Goal: Task Accomplishment & Management: Complete application form

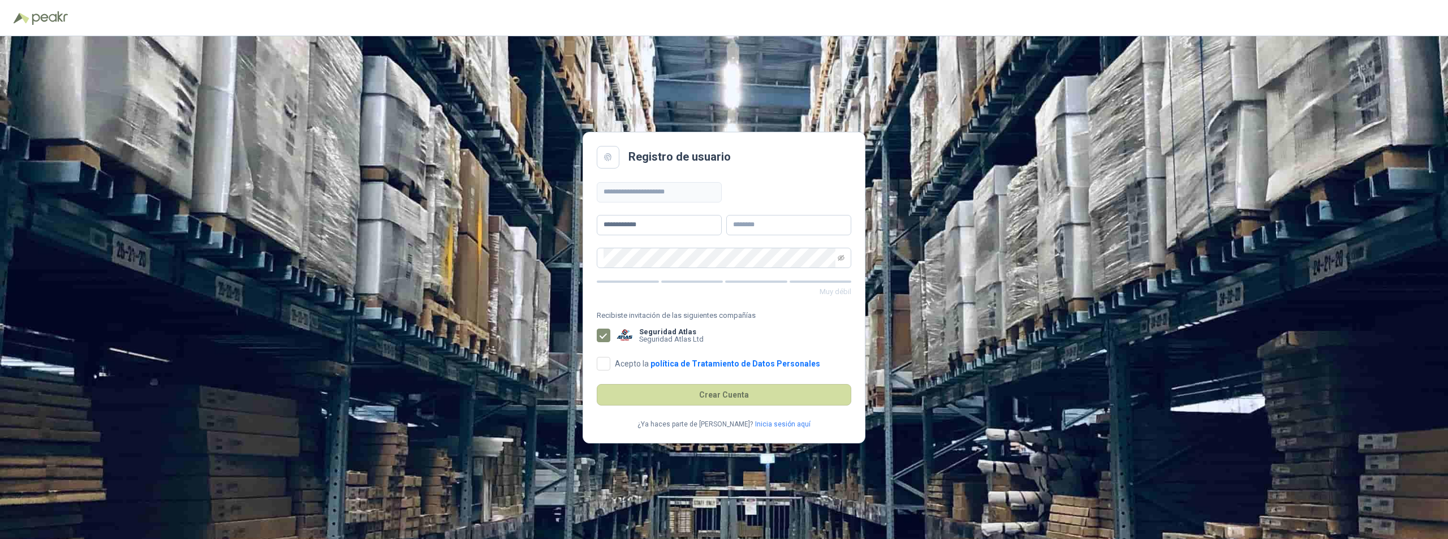
type input "**********"
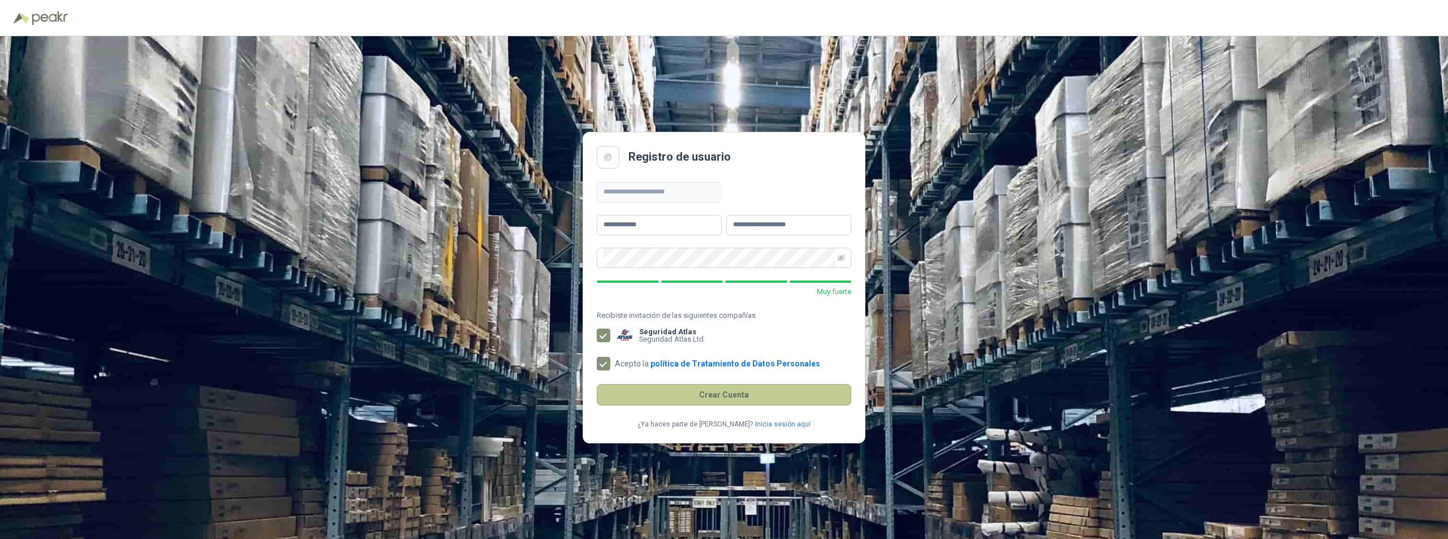
click at [750, 398] on button "Crear Cuenta" at bounding box center [724, 394] width 255 height 21
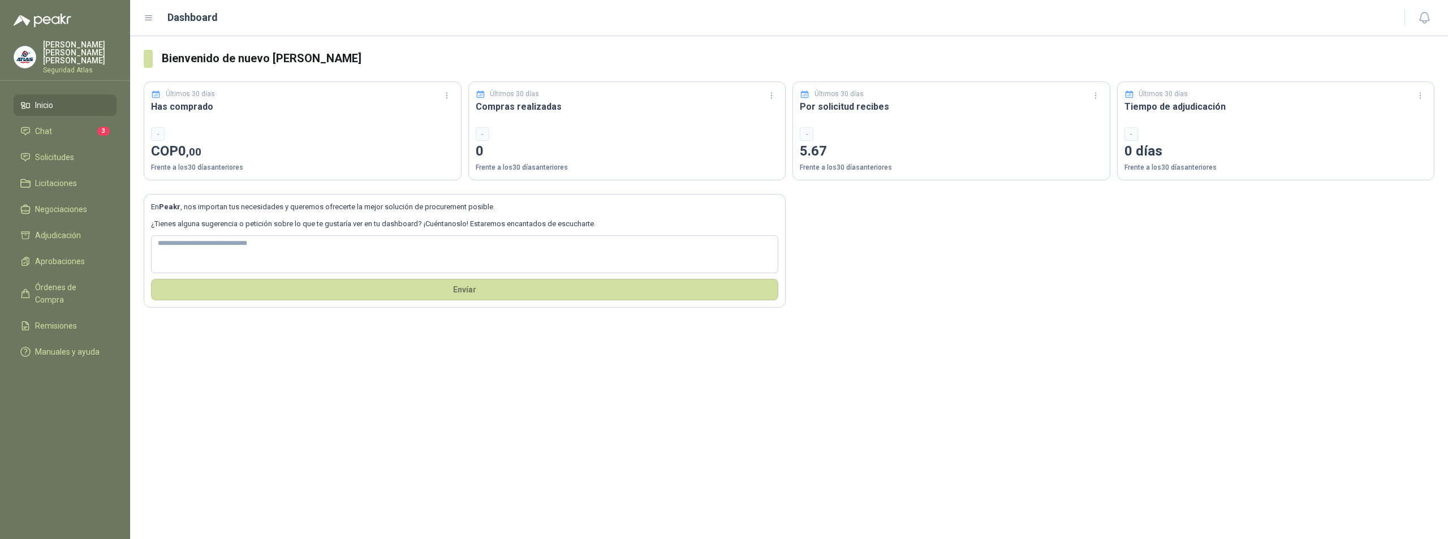
drag, startPoint x: 1341, startPoint y: 0, endPoint x: 1144, endPoint y: 166, distance: 257.7
click at [1144, 166] on p "Frente a los 30 días anteriores" at bounding box center [1276, 167] width 303 height 11
click at [70, 125] on li "Chat 3" at bounding box center [64, 131] width 89 height 12
click at [73, 126] on li "Chat 3" at bounding box center [64, 131] width 89 height 12
click at [71, 151] on span "Solicitudes" at bounding box center [54, 157] width 39 height 12
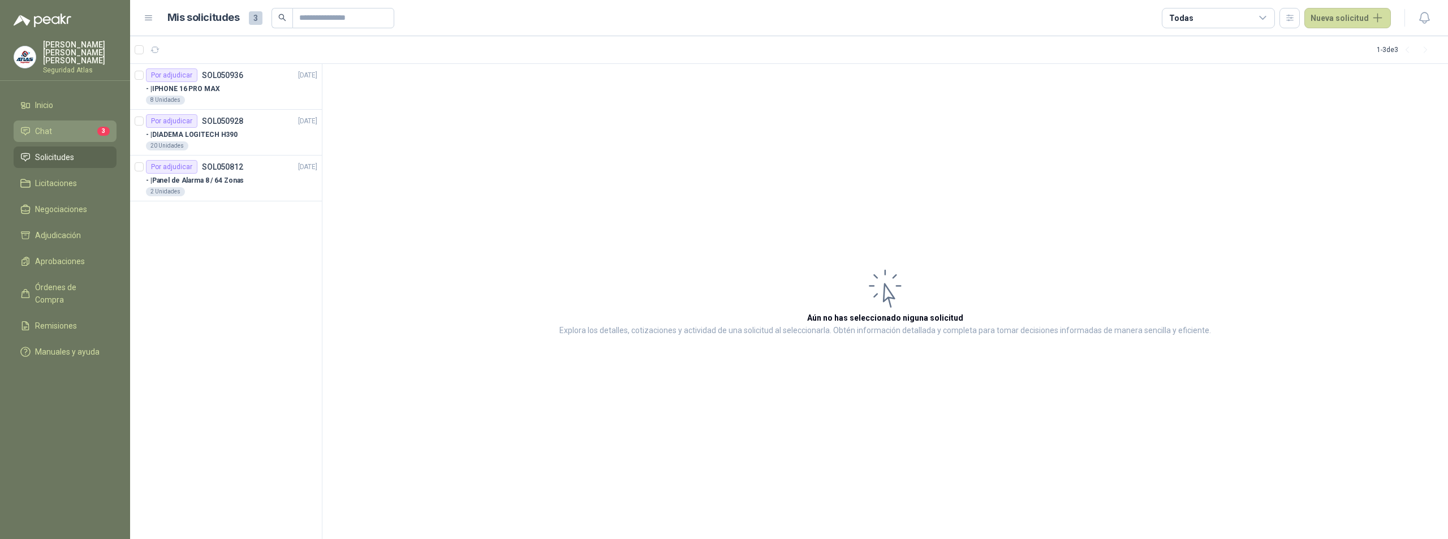
click at [58, 127] on li "Chat 3" at bounding box center [64, 131] width 89 height 12
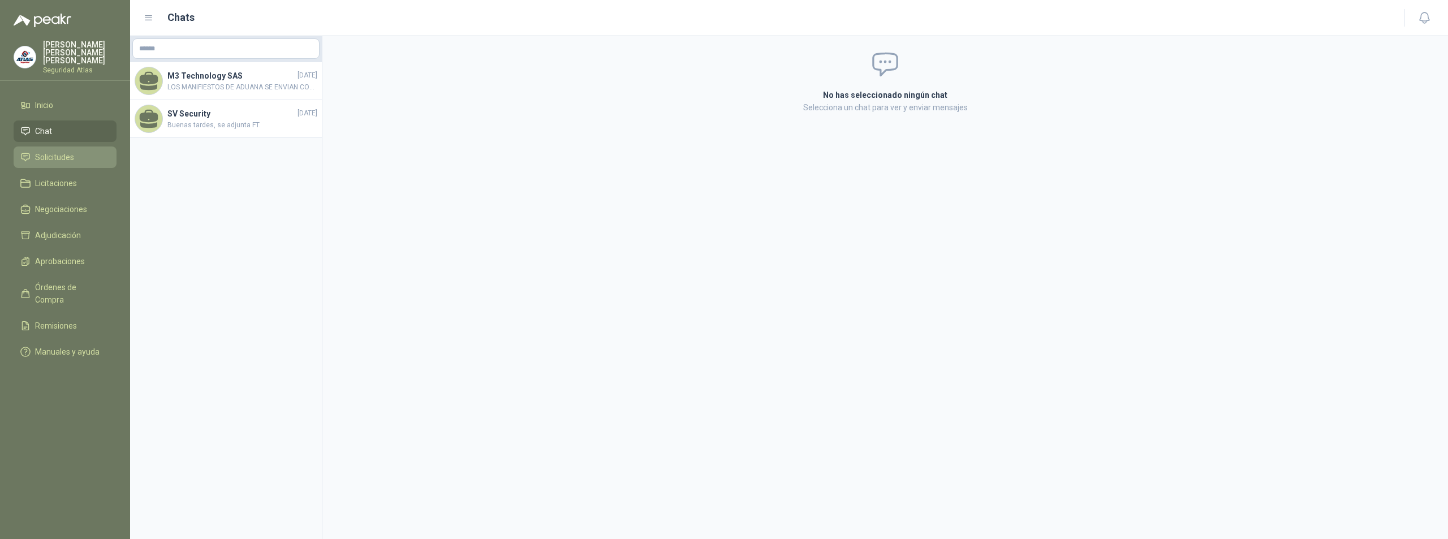
click at [55, 151] on span "Solicitudes" at bounding box center [54, 157] width 39 height 12
